Goal: Task Accomplishment & Management: Use online tool/utility

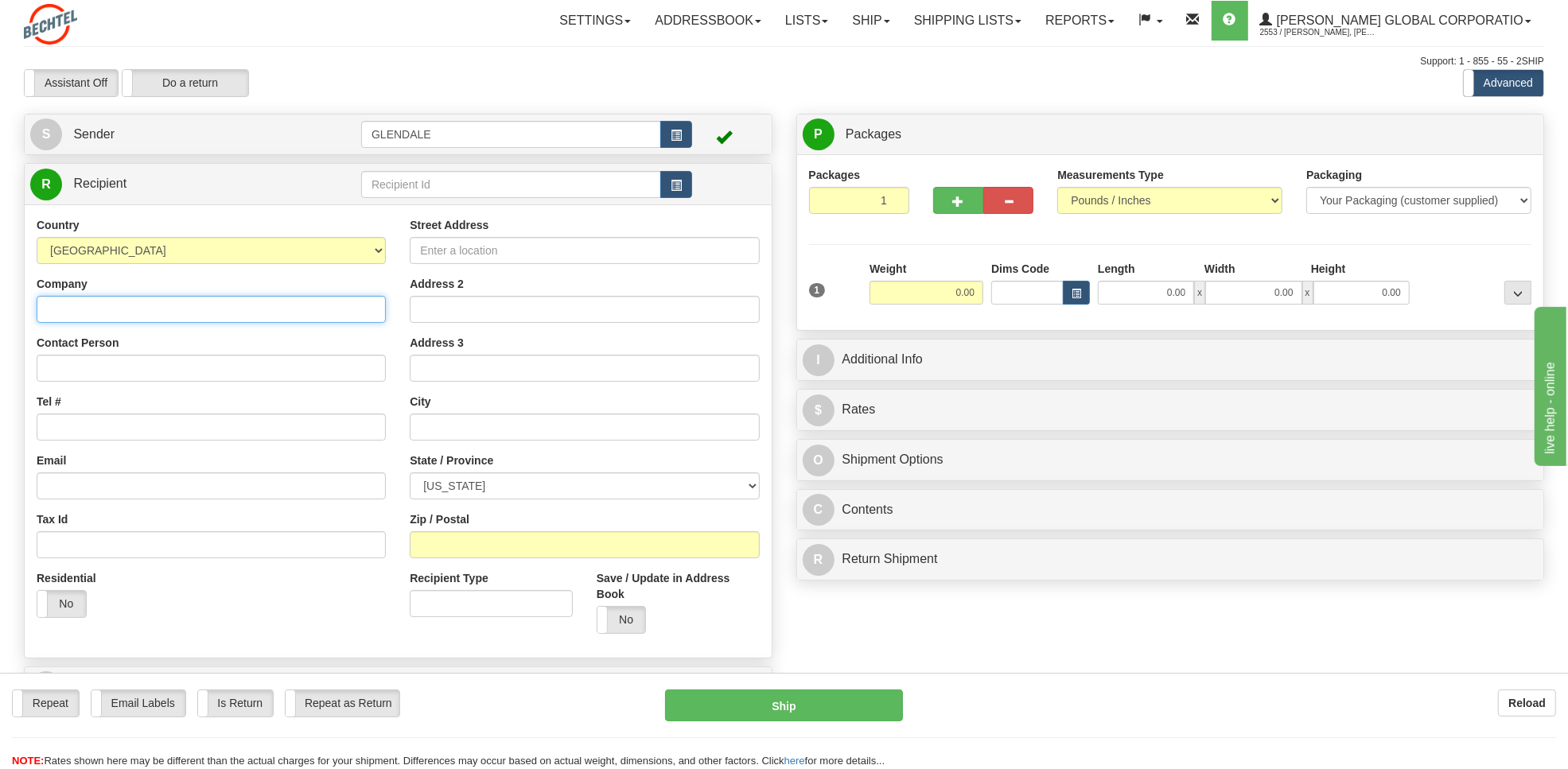
click at [148, 310] on input "Company" at bounding box center [211, 310] width 349 height 27
paste input "Tradesfutures"
type input "Tradesfutures"
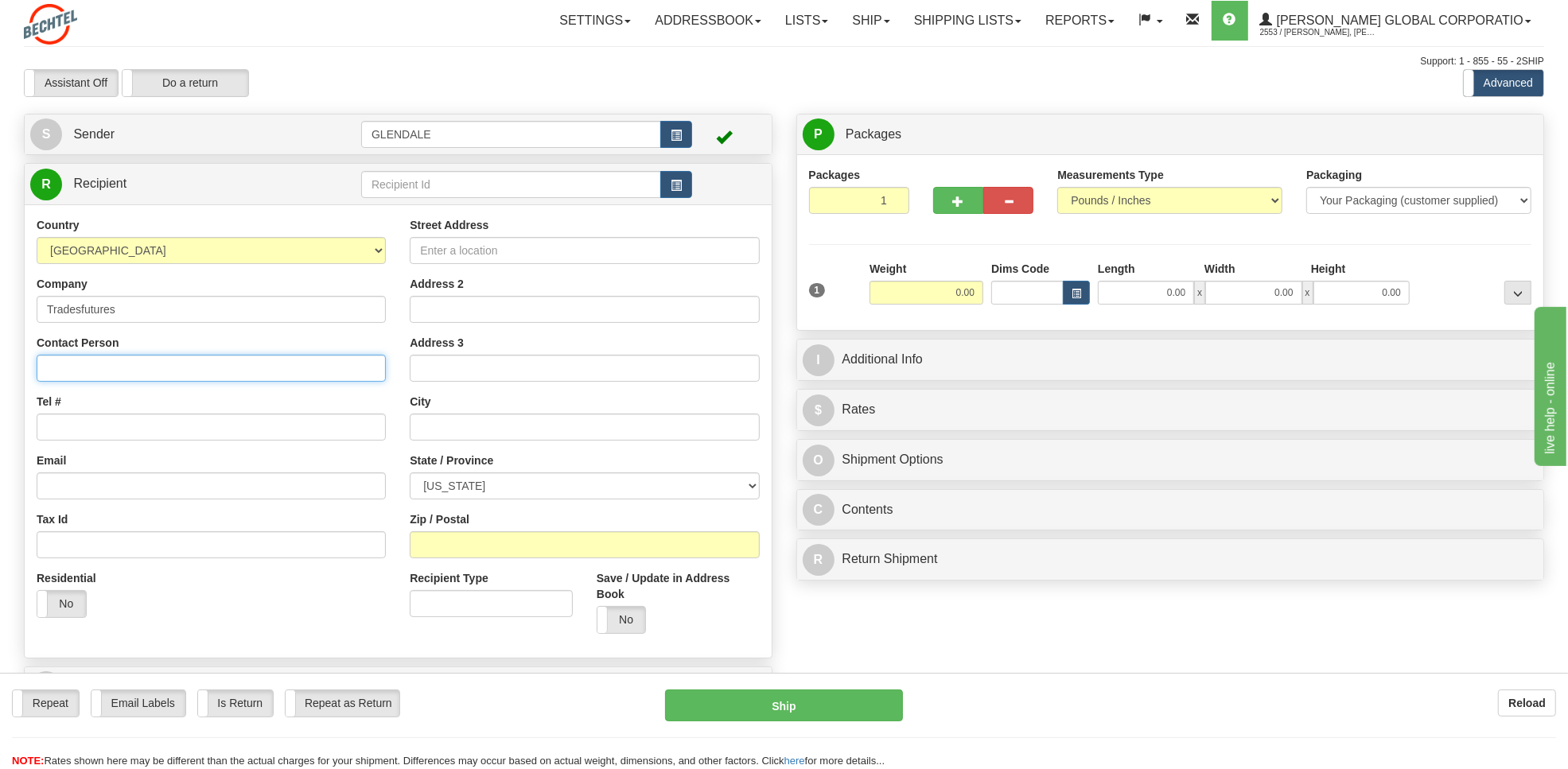
click at [175, 370] on input "Contact Person" at bounding box center [211, 369] width 349 height 27
type input "ATTN: [PERSON_NAME]"
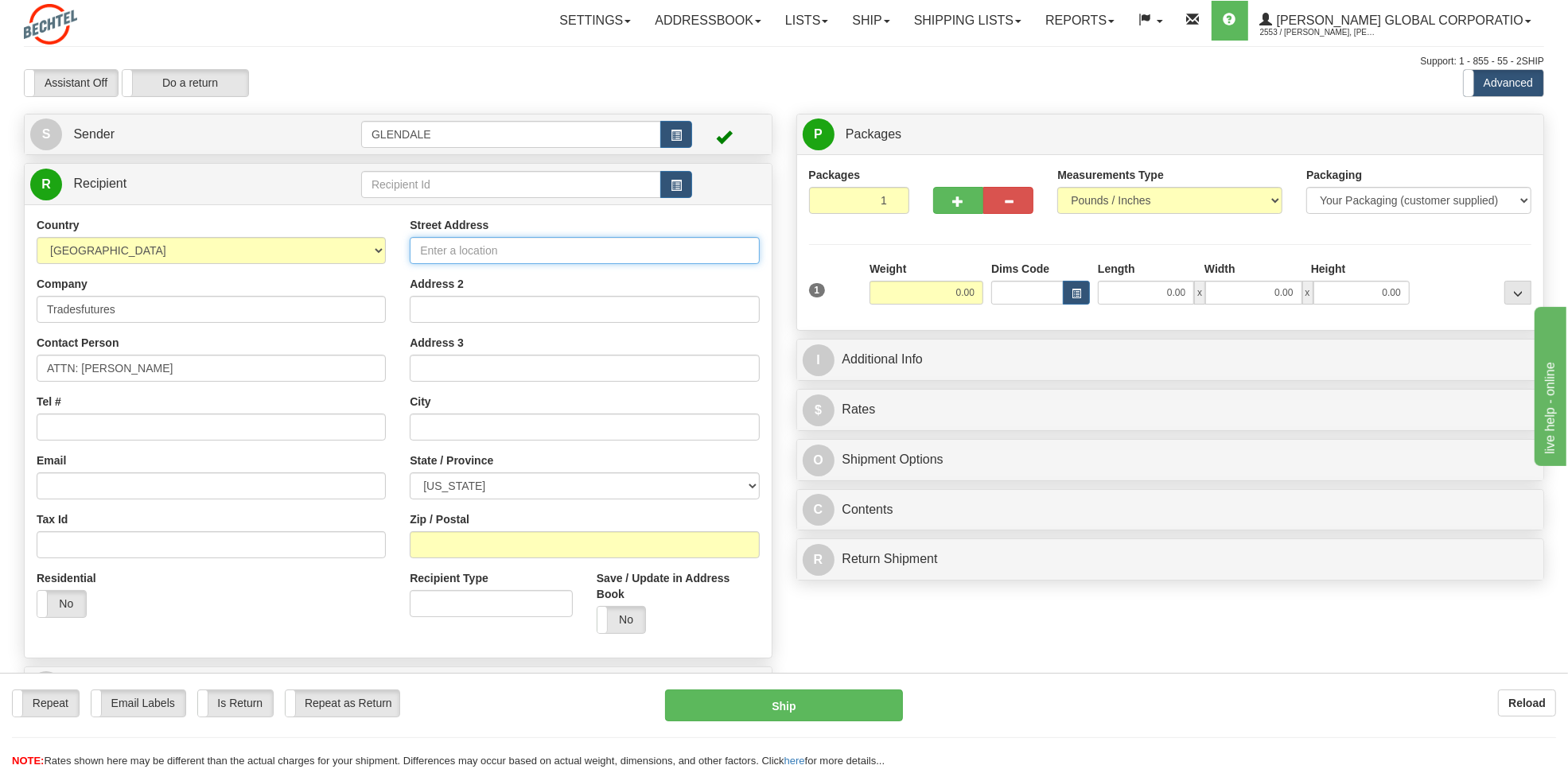
click at [503, 245] on input "Street Address" at bounding box center [584, 250] width 349 height 27
type input "[STREET_ADDRESS]"
click at [445, 300] on input "Address 2" at bounding box center [584, 310] width 349 height 27
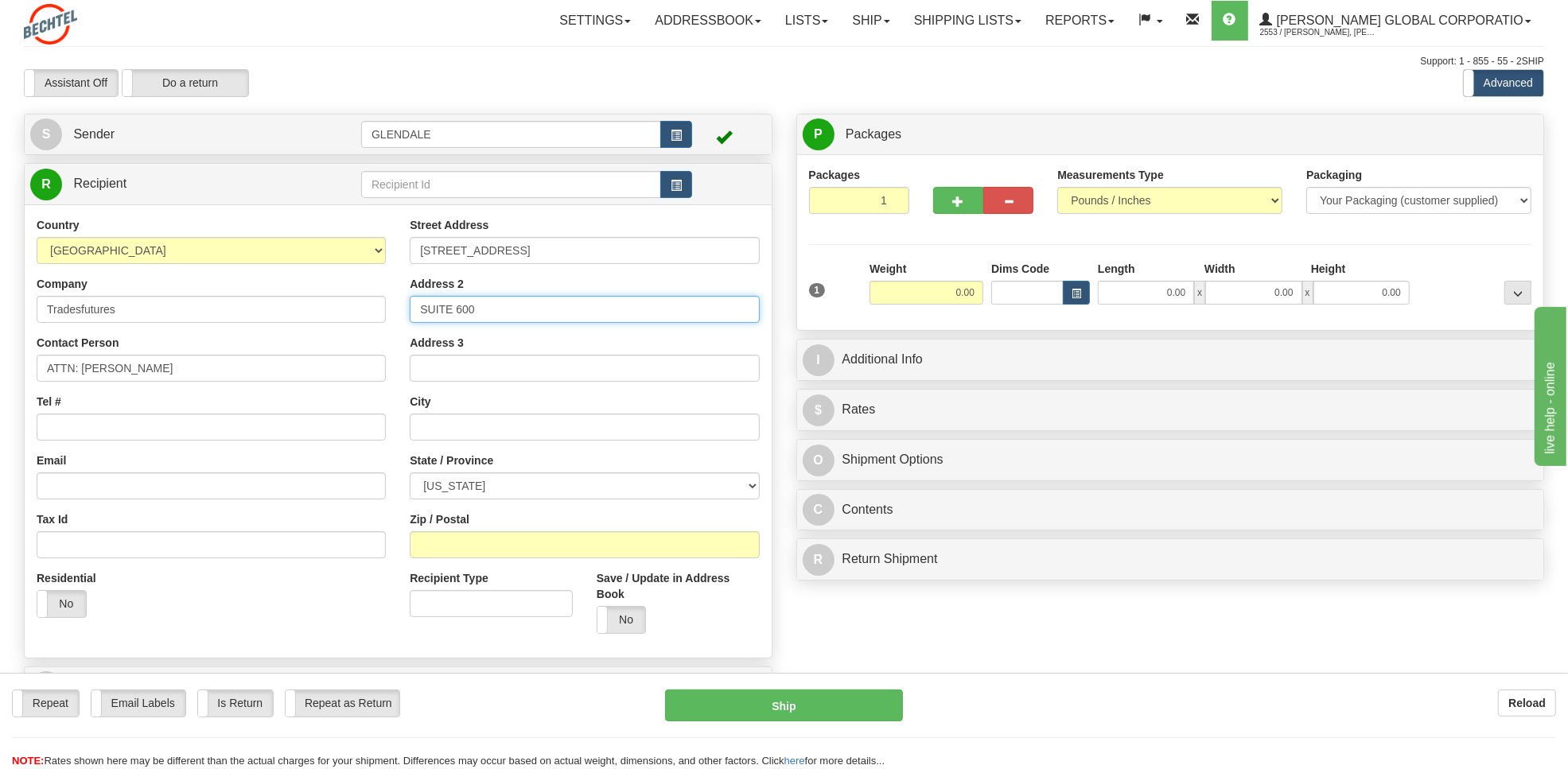
type input "SUITE 600"
click at [474, 418] on input "text" at bounding box center [584, 428] width 349 height 27
type input "[US_STATE]"
click at [494, 482] on select "[US_STATE] [US_STATE] [US_STATE] [US_STATE] Armed Forces America Armed Forces E…" at bounding box center [584, 486] width 349 height 27
click at [410, 473] on select "[US_STATE] [US_STATE] [US_STATE] [US_STATE] Armed Forces America Armed Forces E…" at bounding box center [584, 486] width 349 height 27
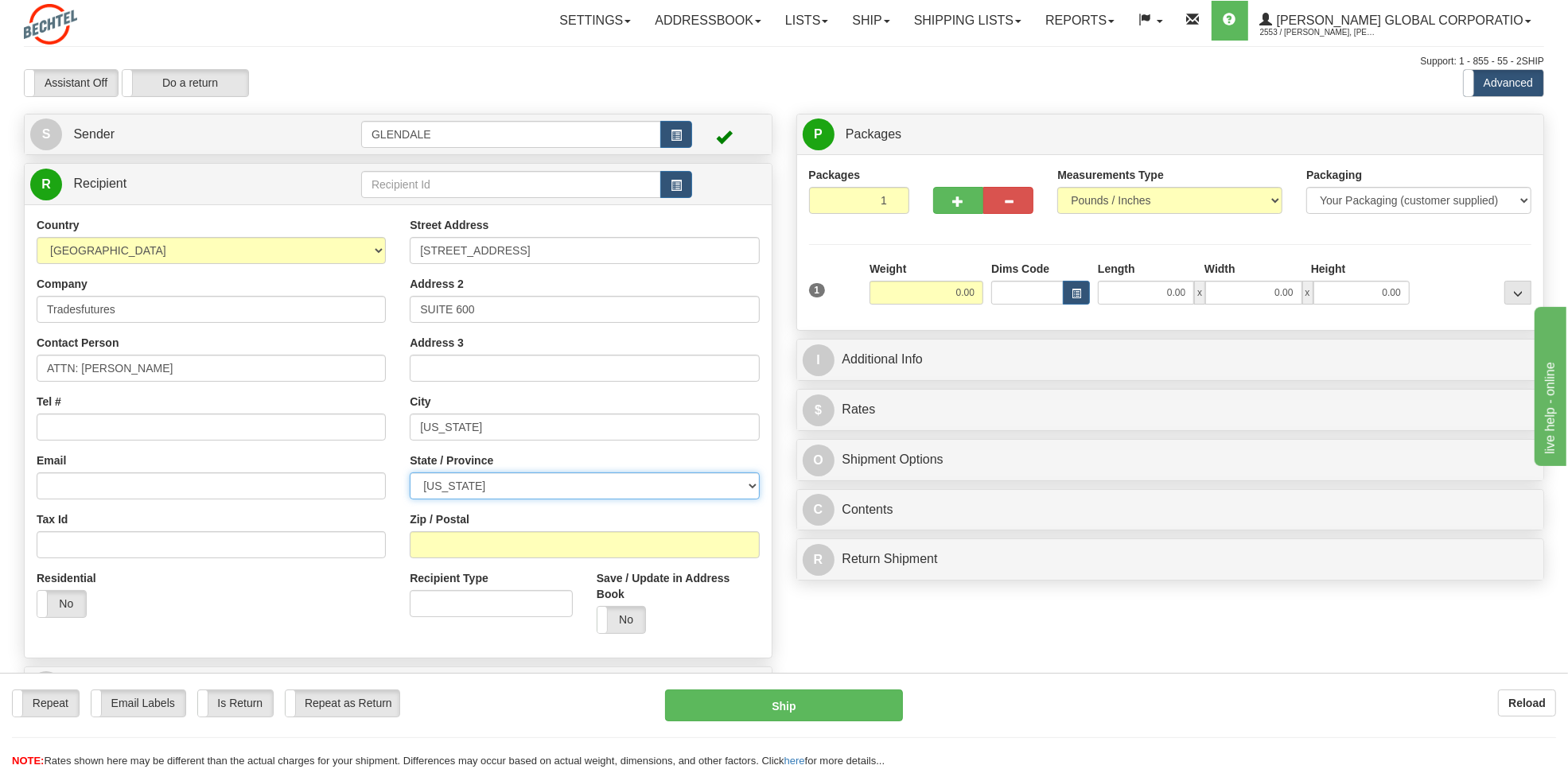
select select "DC"
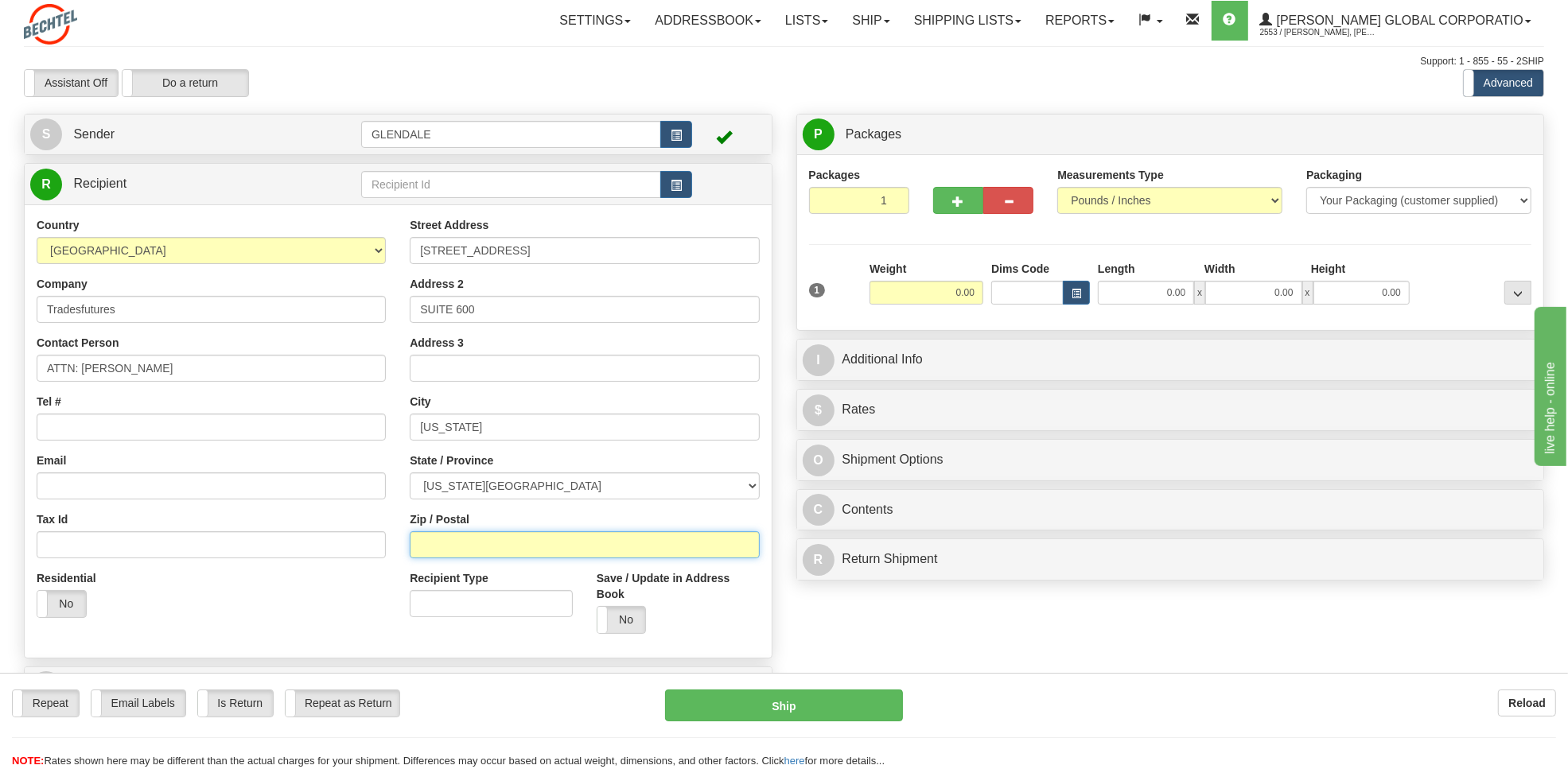
click at [488, 542] on input "Zip / Postal" at bounding box center [584, 545] width 349 height 27
type input "20006"
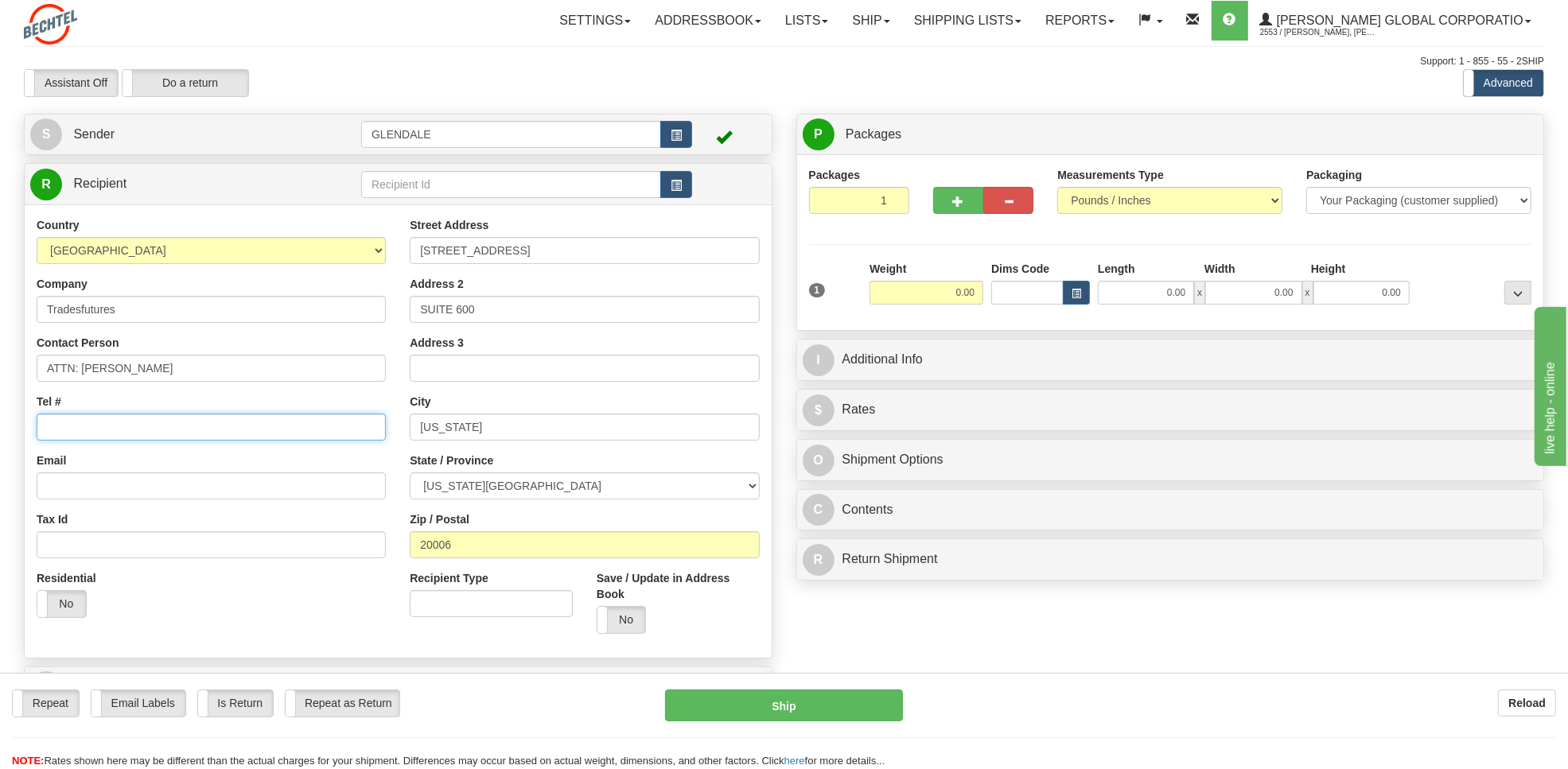
click at [272, 434] on input "Tel #" at bounding box center [211, 428] width 349 height 27
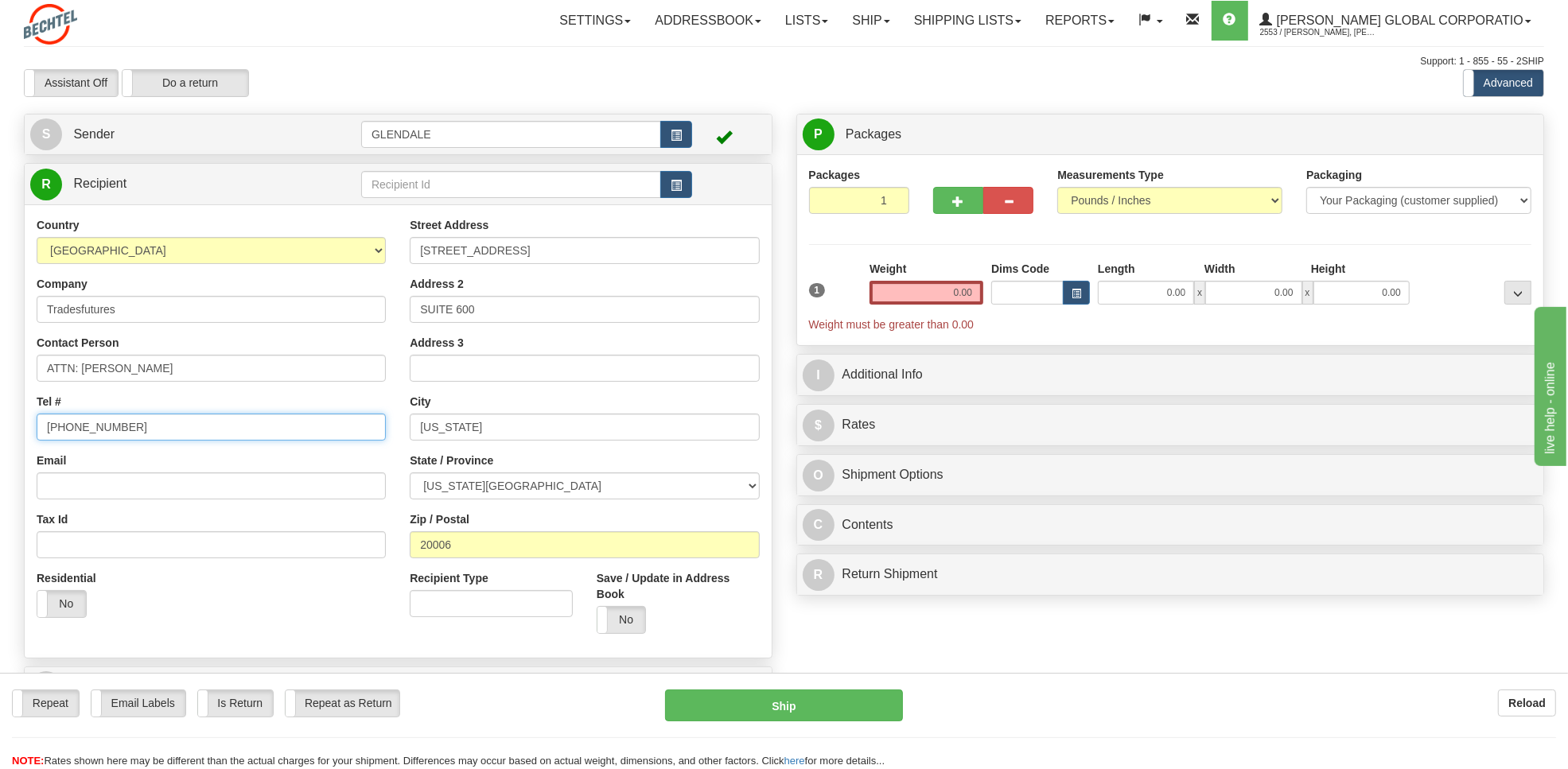
type input "[PHONE_NUMBER]"
click at [1430, 205] on select "Your Packaging (customer supplied) Envelope (carrier supplied) Pack (carrier su…" at bounding box center [1418, 201] width 225 height 27
select select "2"
click at [1306, 188] on select "Your Packaging (customer supplied) Envelope (carrier supplied) Pack (carrier su…" at bounding box center [1418, 201] width 225 height 27
click at [949, 287] on input "0.00" at bounding box center [926, 293] width 113 height 24
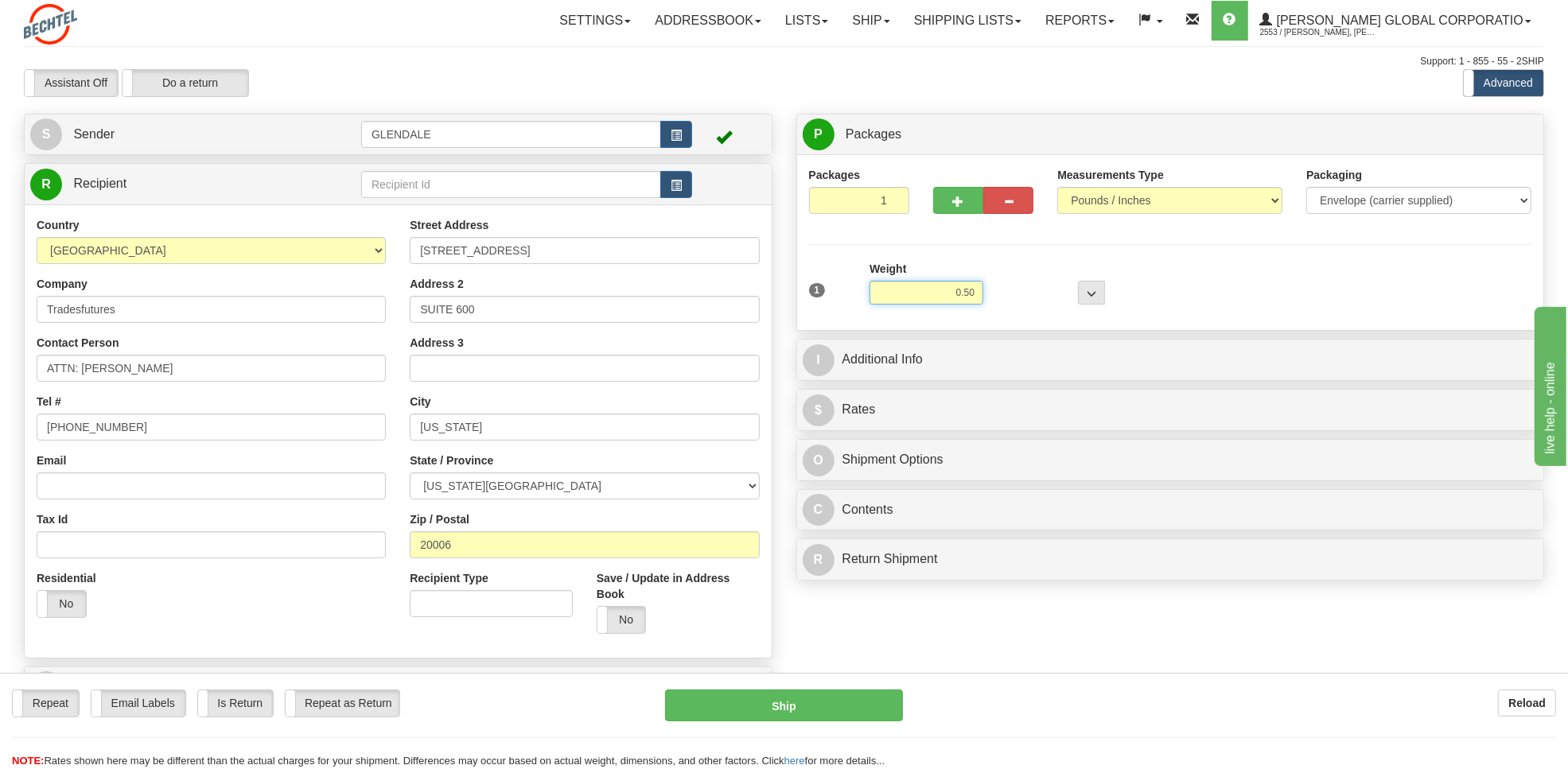
type input "0.50"
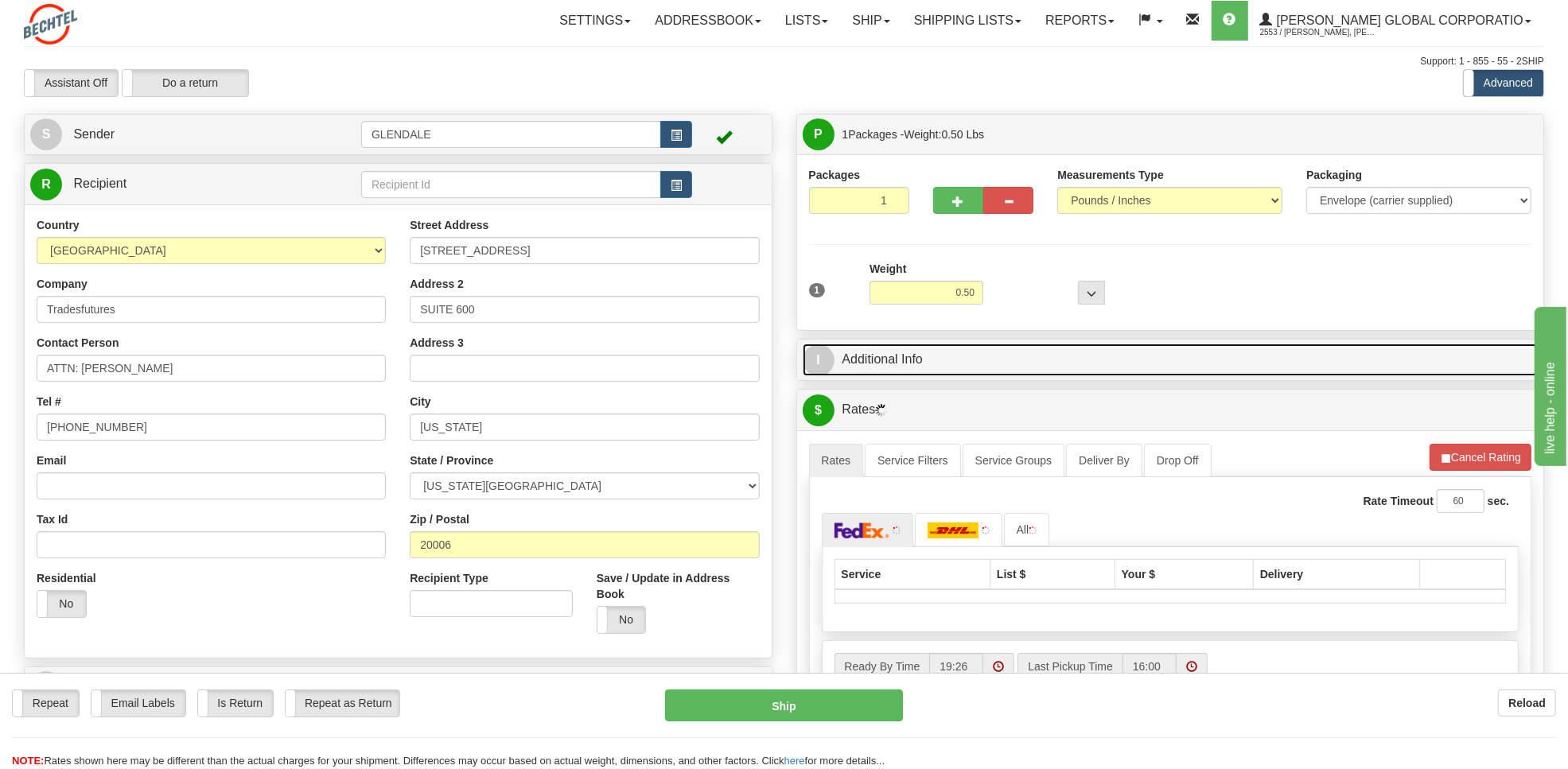
click at [907, 355] on link "I Additional Info" at bounding box center [1170, 360] width 736 height 33
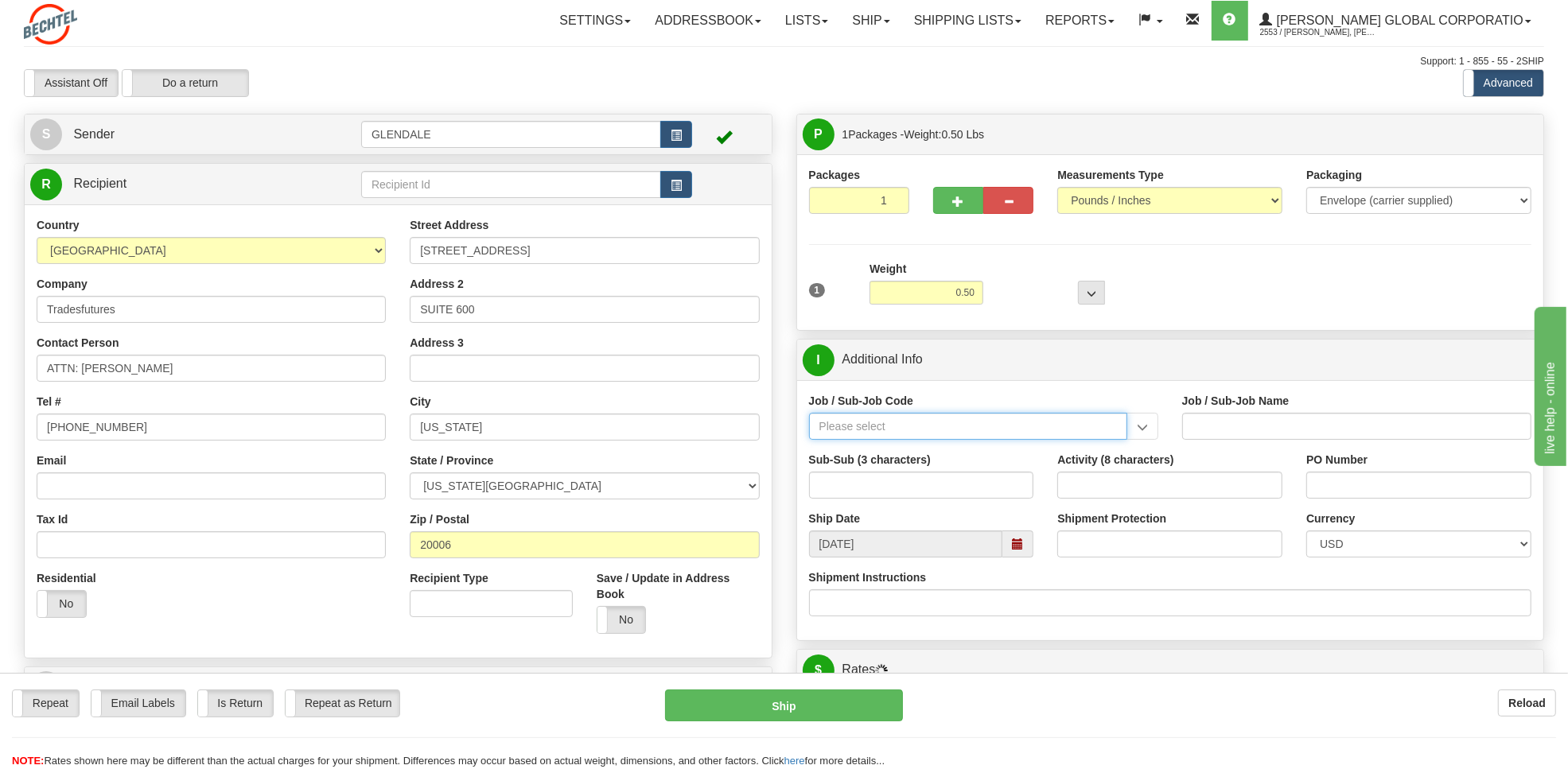
click at [848, 424] on input "Job / Sub-Job Code" at bounding box center [968, 427] width 318 height 27
click at [872, 430] on input "Job / Sub-Job Code" at bounding box center [968, 427] width 318 height 27
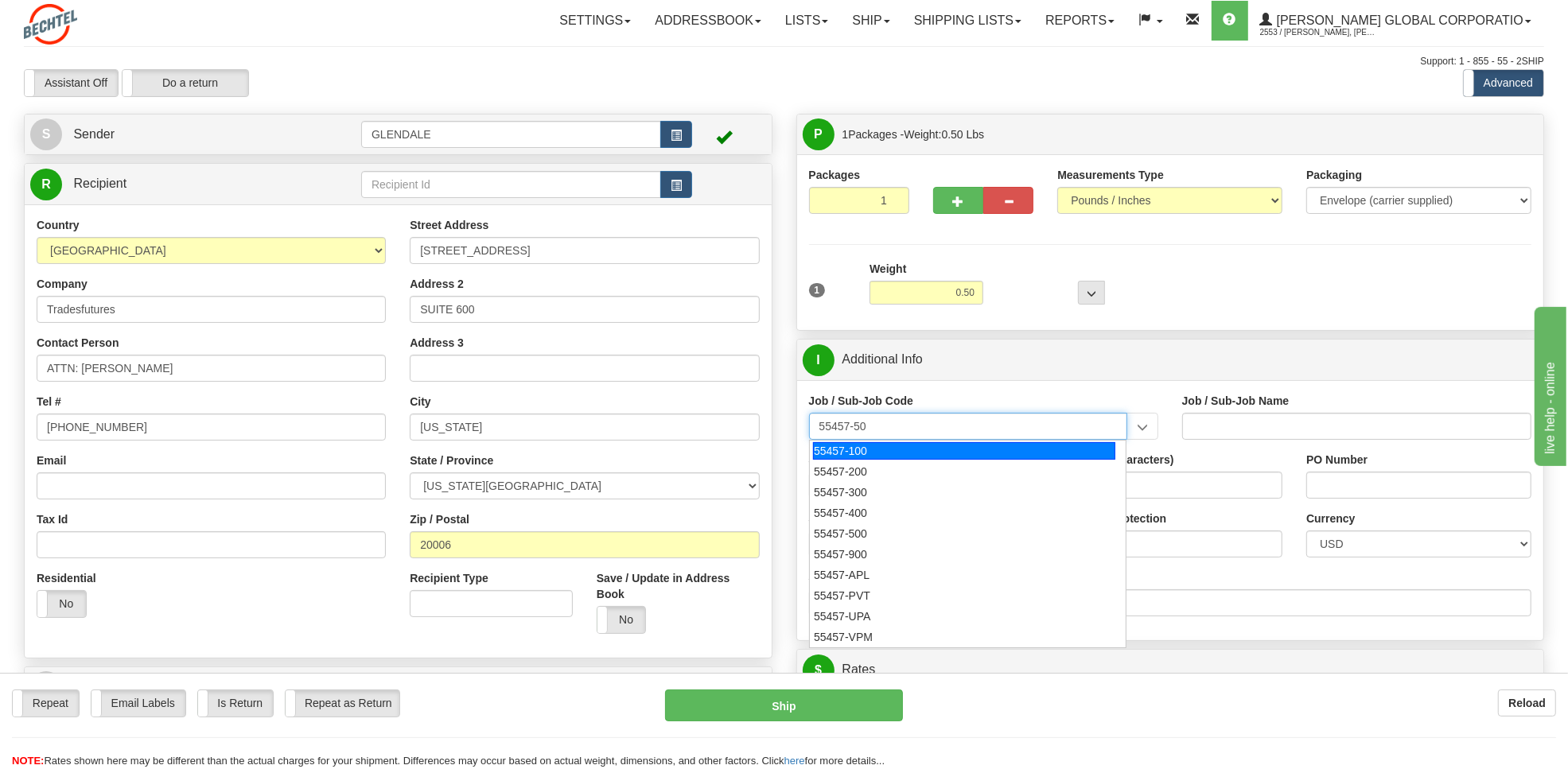
type input "55457-500"
click at [863, 454] on div "55457-500" at bounding box center [963, 451] width 302 height 18
type input "GLOBAL WORKFORCE SERVICES - GWS - LABOR RELATIONS"
type input "55457-500"
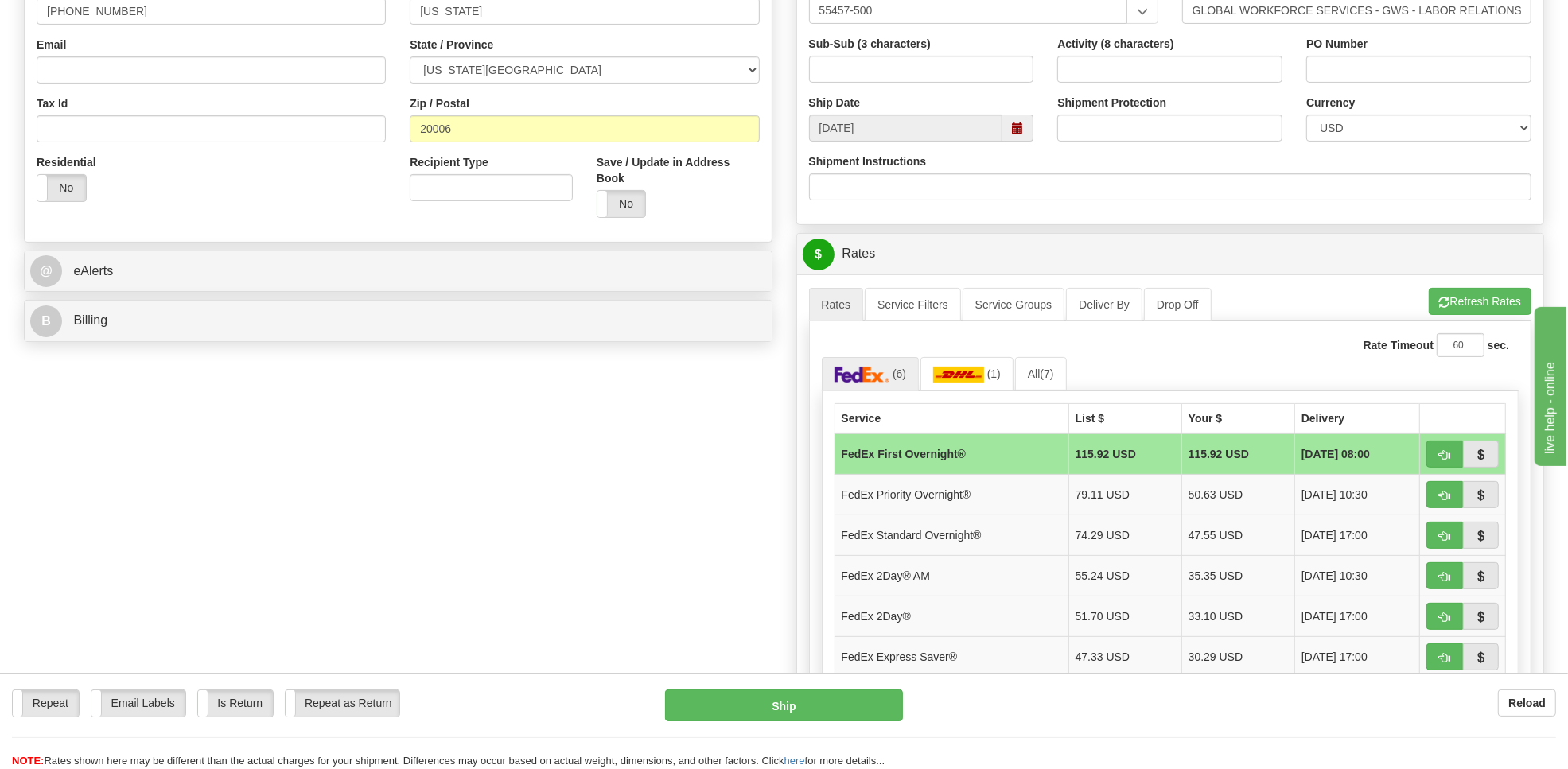
scroll to position [515, 0]
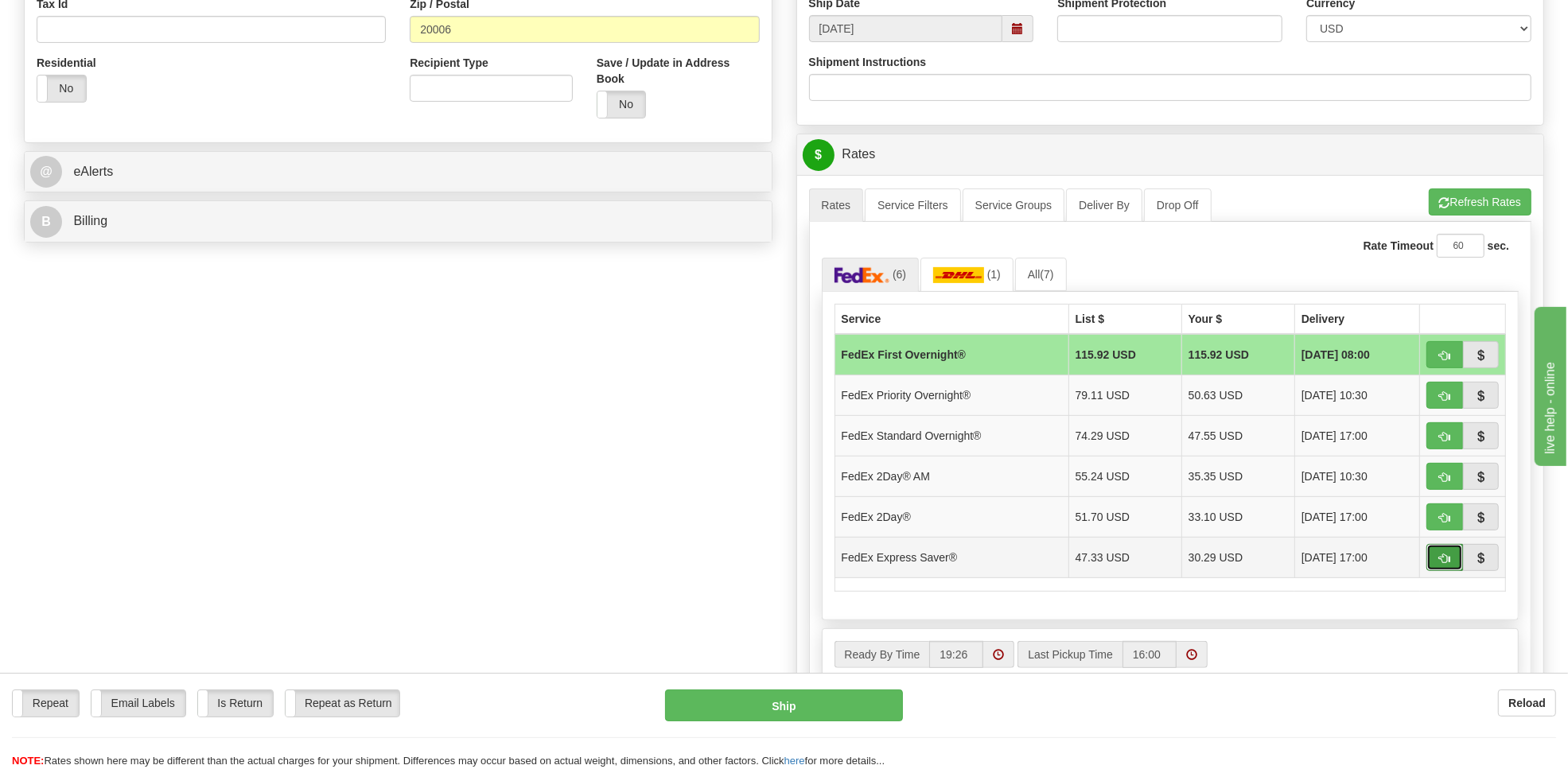
click at [1444, 557] on button "button" at bounding box center [1444, 558] width 36 height 27
type input "20"
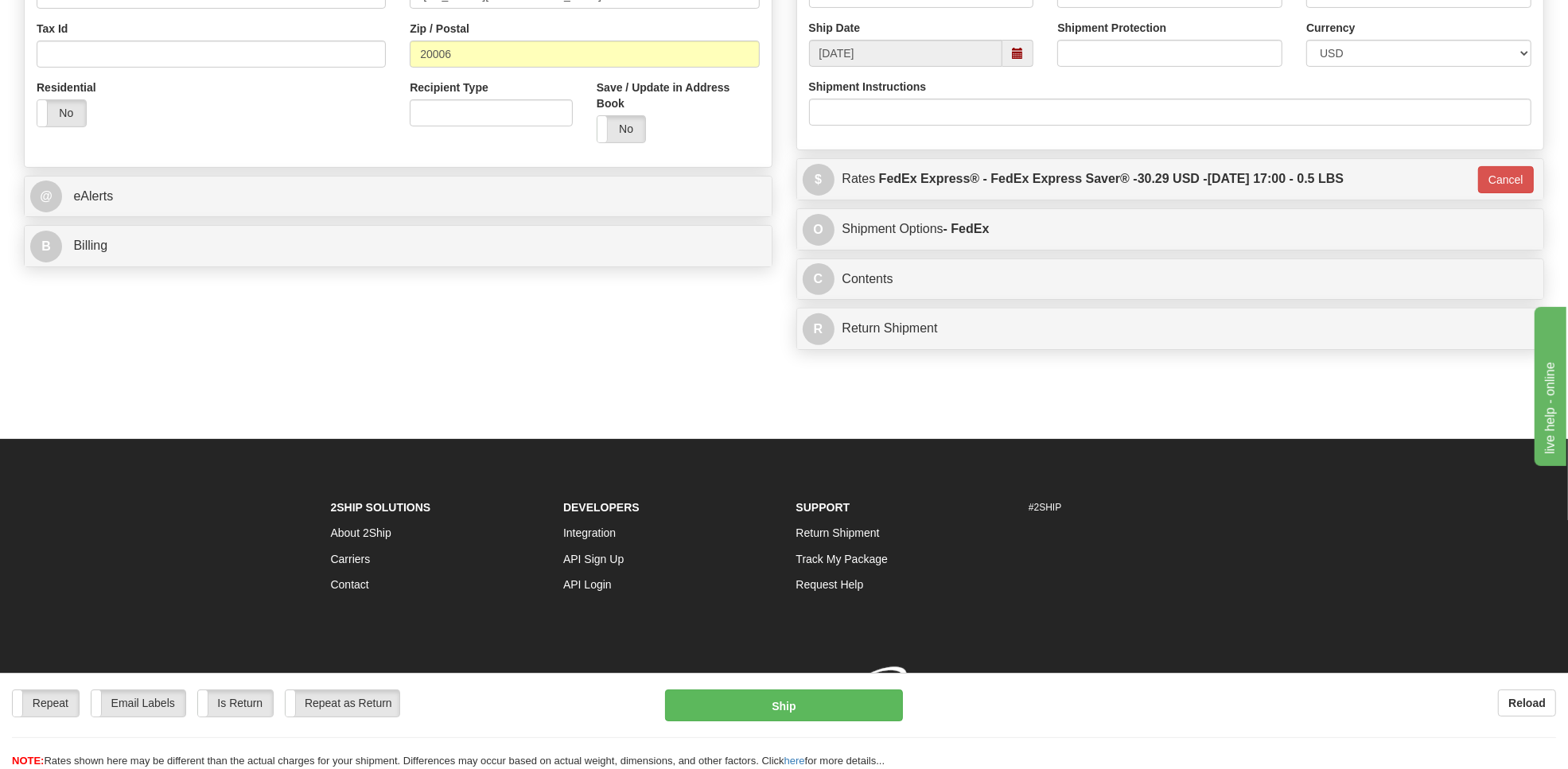
scroll to position [514, 0]
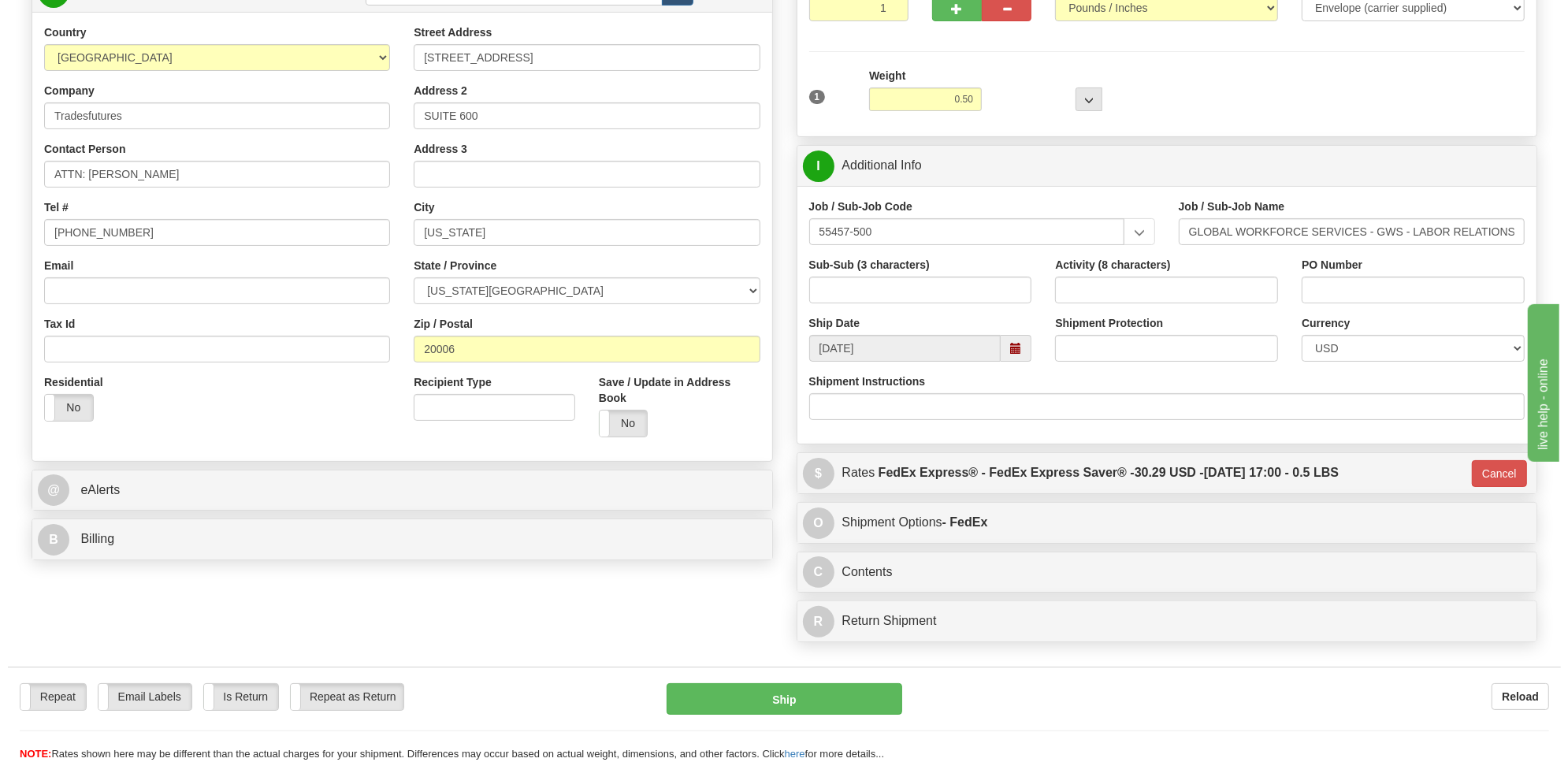
scroll to position [115, 0]
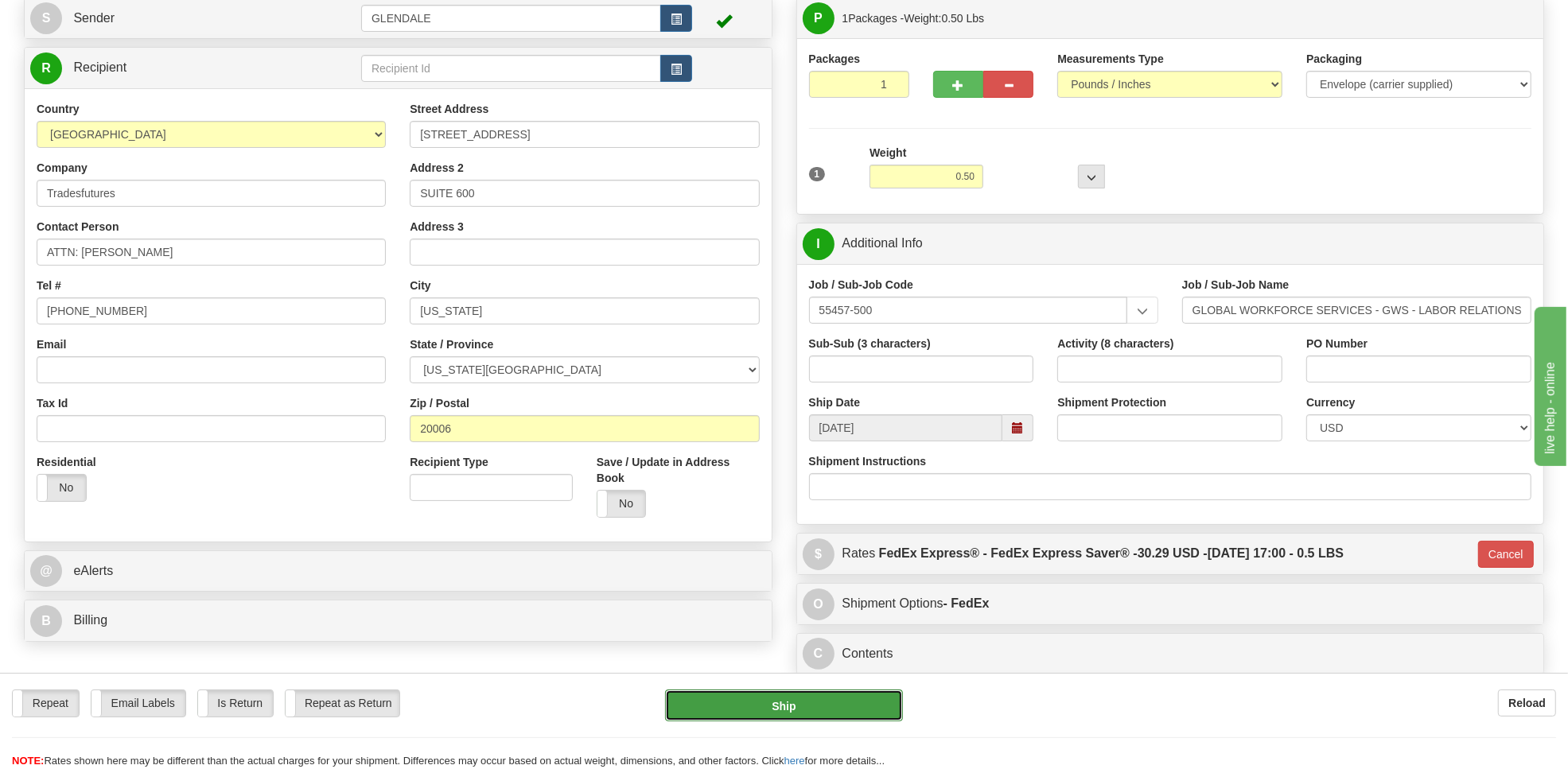
click at [784, 705] on button "Ship" at bounding box center [783, 706] width 237 height 32
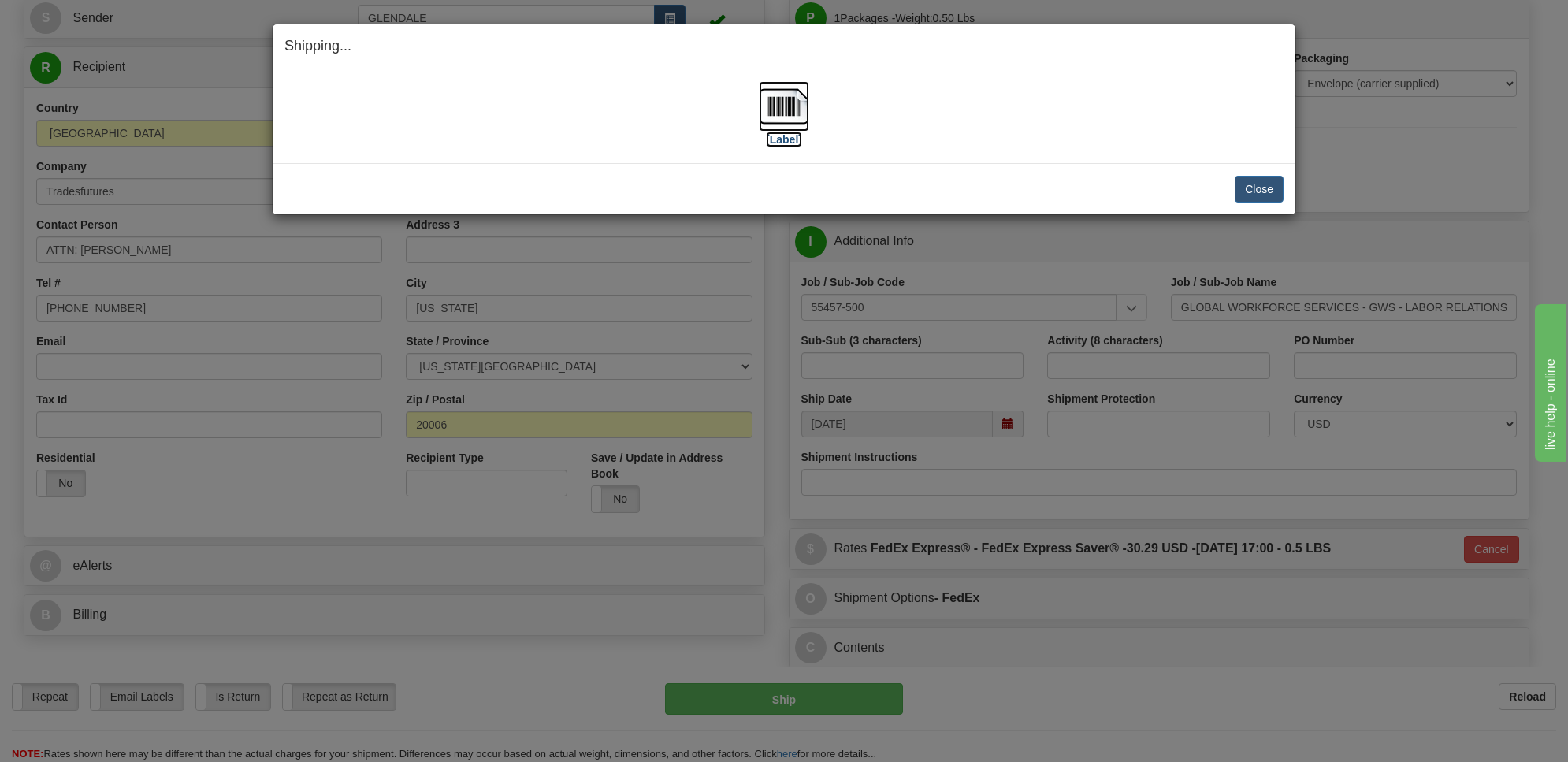
click at [782, 120] on img at bounding box center [784, 106] width 50 height 50
